Goal: Information Seeking & Learning: Learn about a topic

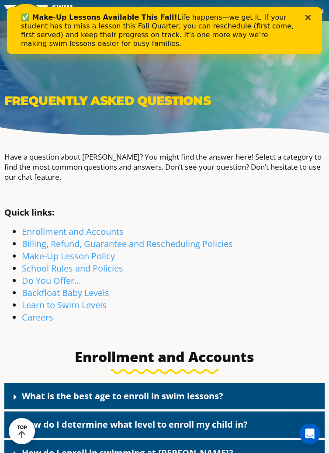
scroll to position [26, 0]
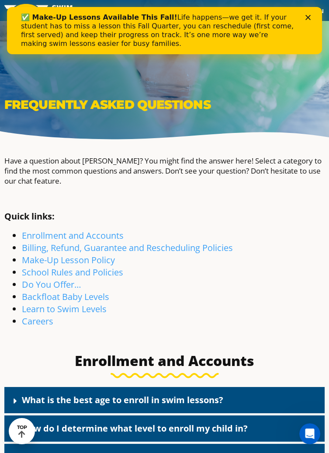
click at [42, 322] on link "Careers" at bounding box center [37, 321] width 31 height 12
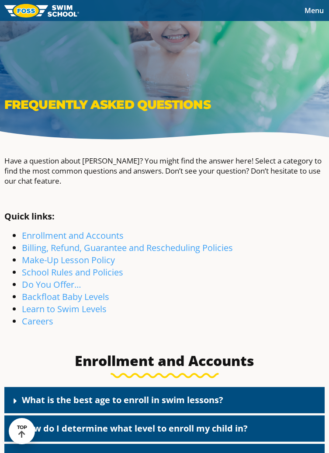
click at [51, 234] on link "Enrollment and Accounts" at bounding box center [73, 236] width 102 height 12
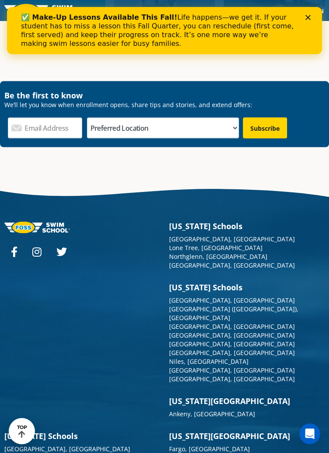
scroll to position [2950, 0]
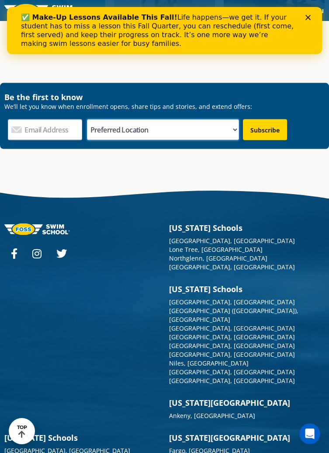
click at [162, 140] on select "Preferred Location Ankeny, IA Ballwin, MO Blaine, MN Burnsville, MN Ballwin, MO…" at bounding box center [163, 129] width 152 height 21
click at [200, 245] on link "[GEOGRAPHIC_DATA], [GEOGRAPHIC_DATA]" at bounding box center [232, 241] width 126 height 8
